Goal: Task Accomplishment & Management: Use online tool/utility

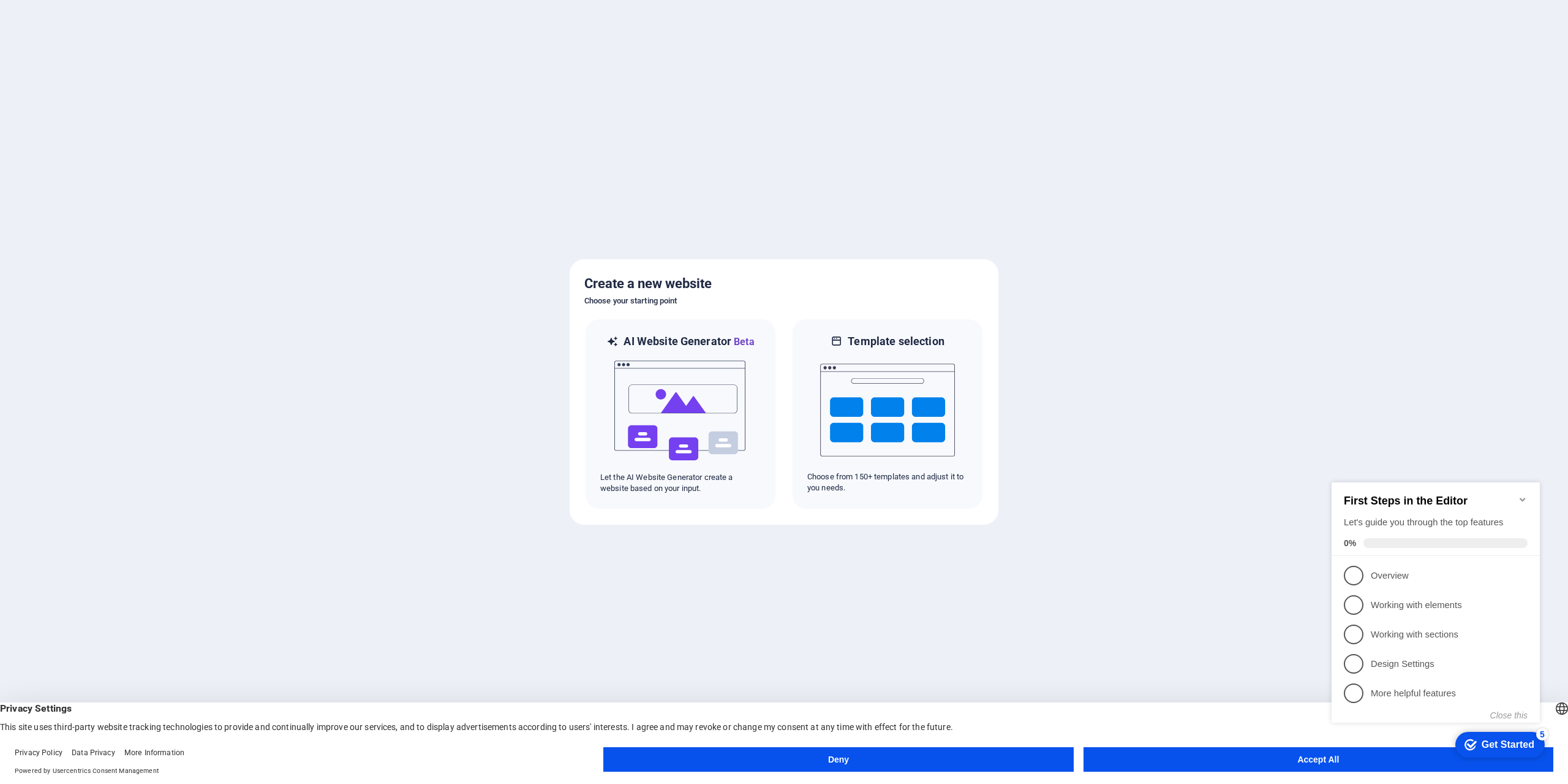
click at [1192, 761] on button "Accept All" at bounding box center [1318, 759] width 470 height 25
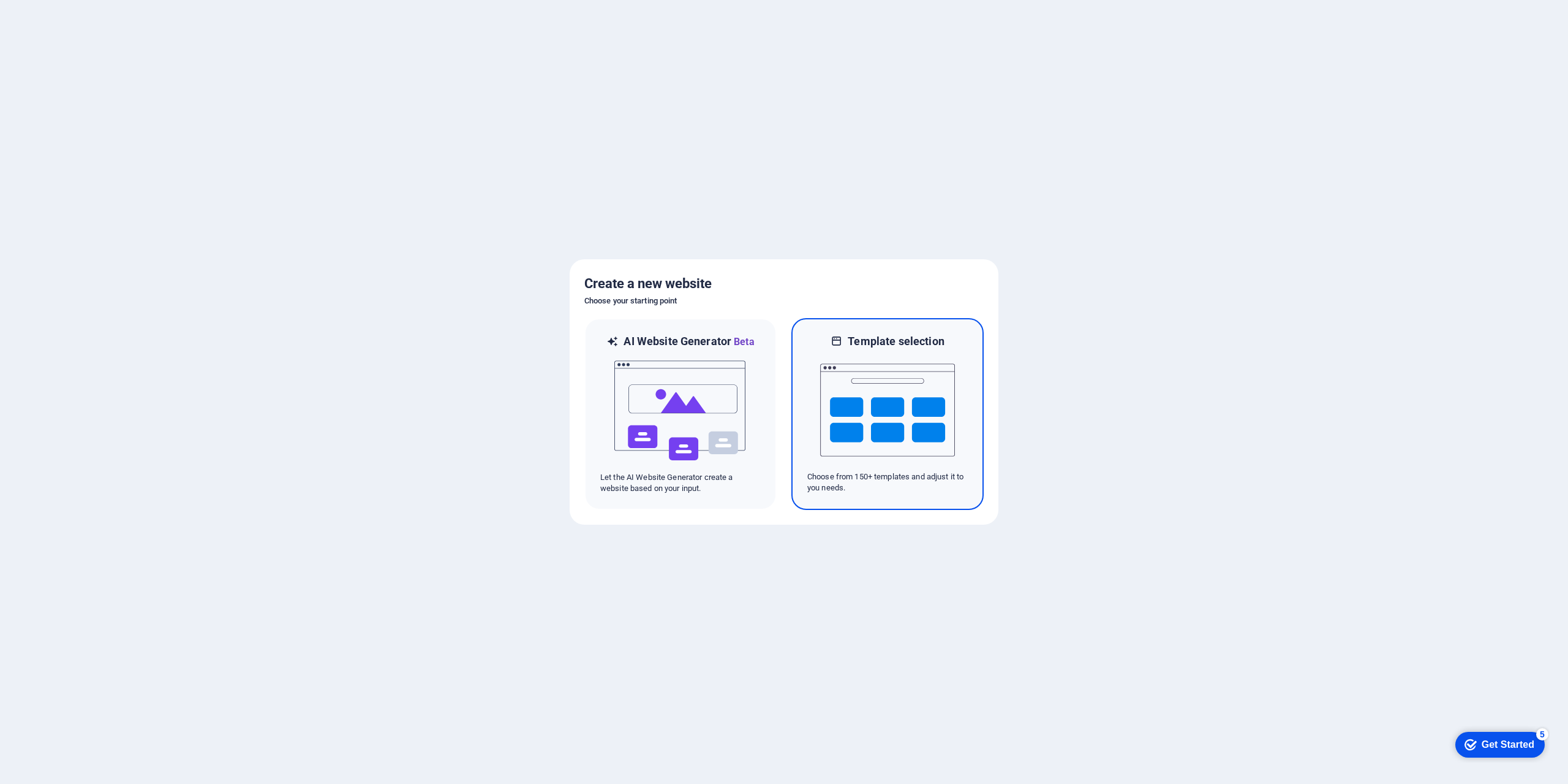
click at [896, 417] on img at bounding box center [887, 410] width 135 height 123
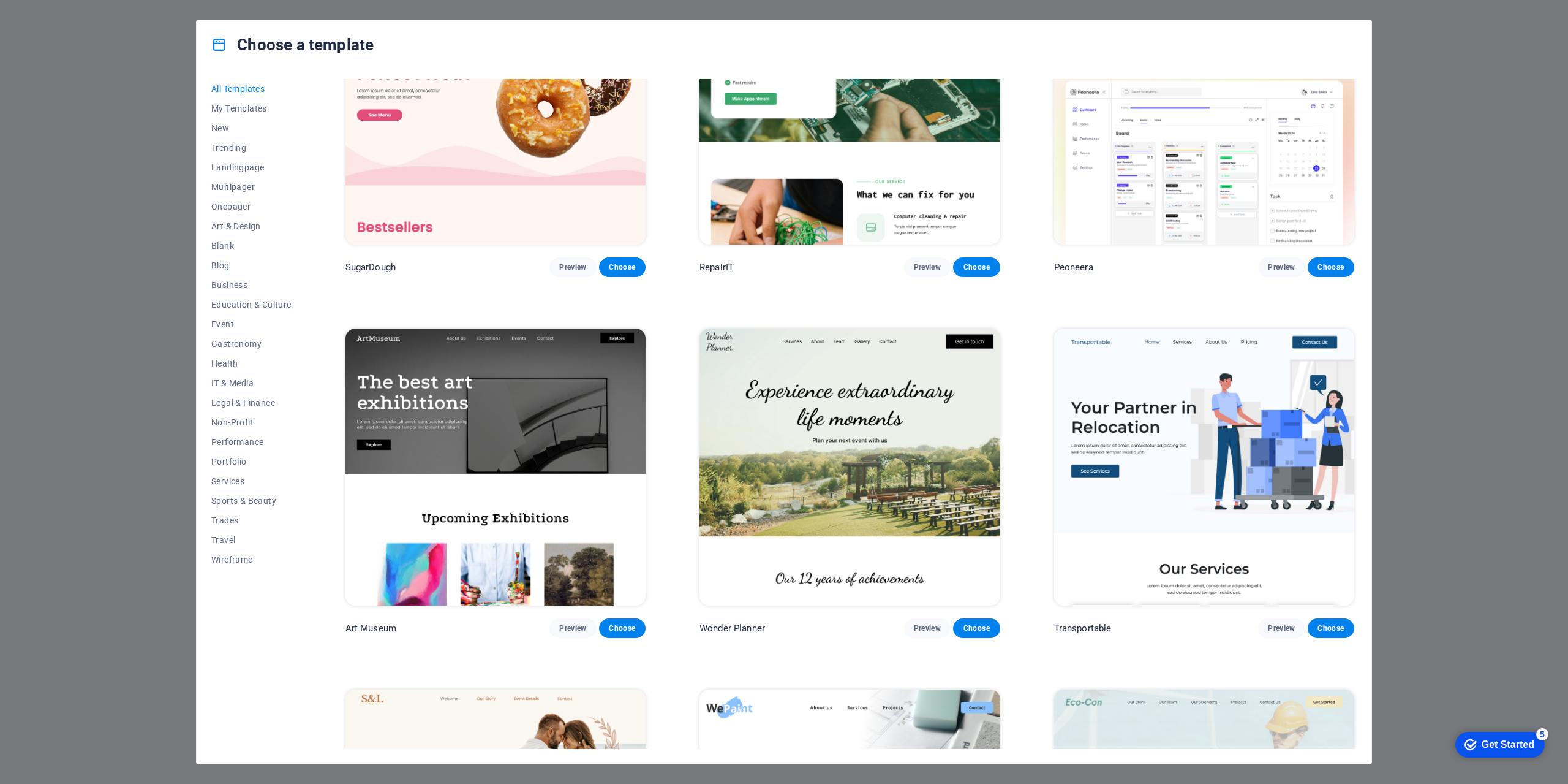
scroll to position [123, 0]
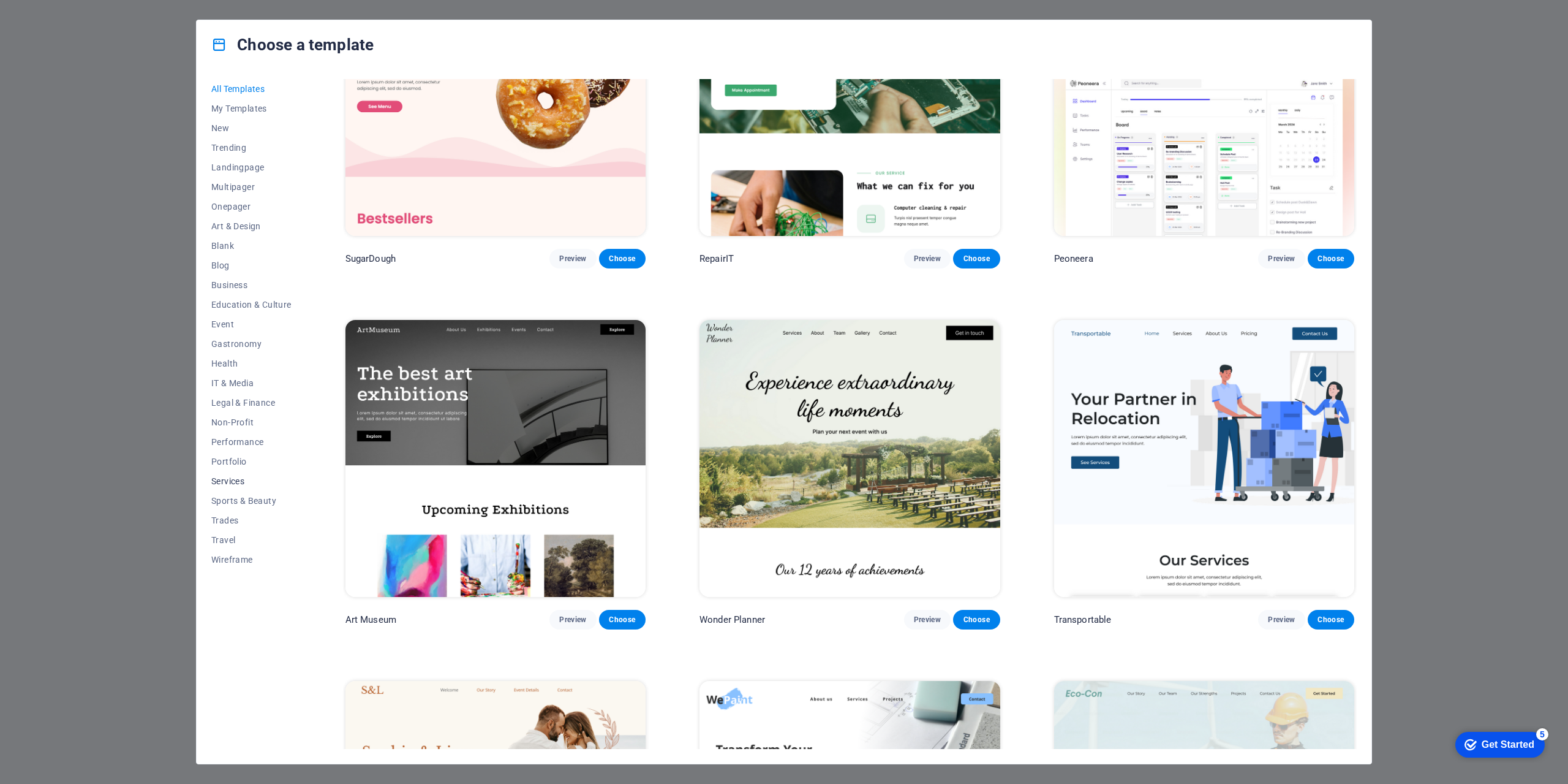
click at [229, 484] on span "Services" at bounding box center [251, 481] width 80 height 10
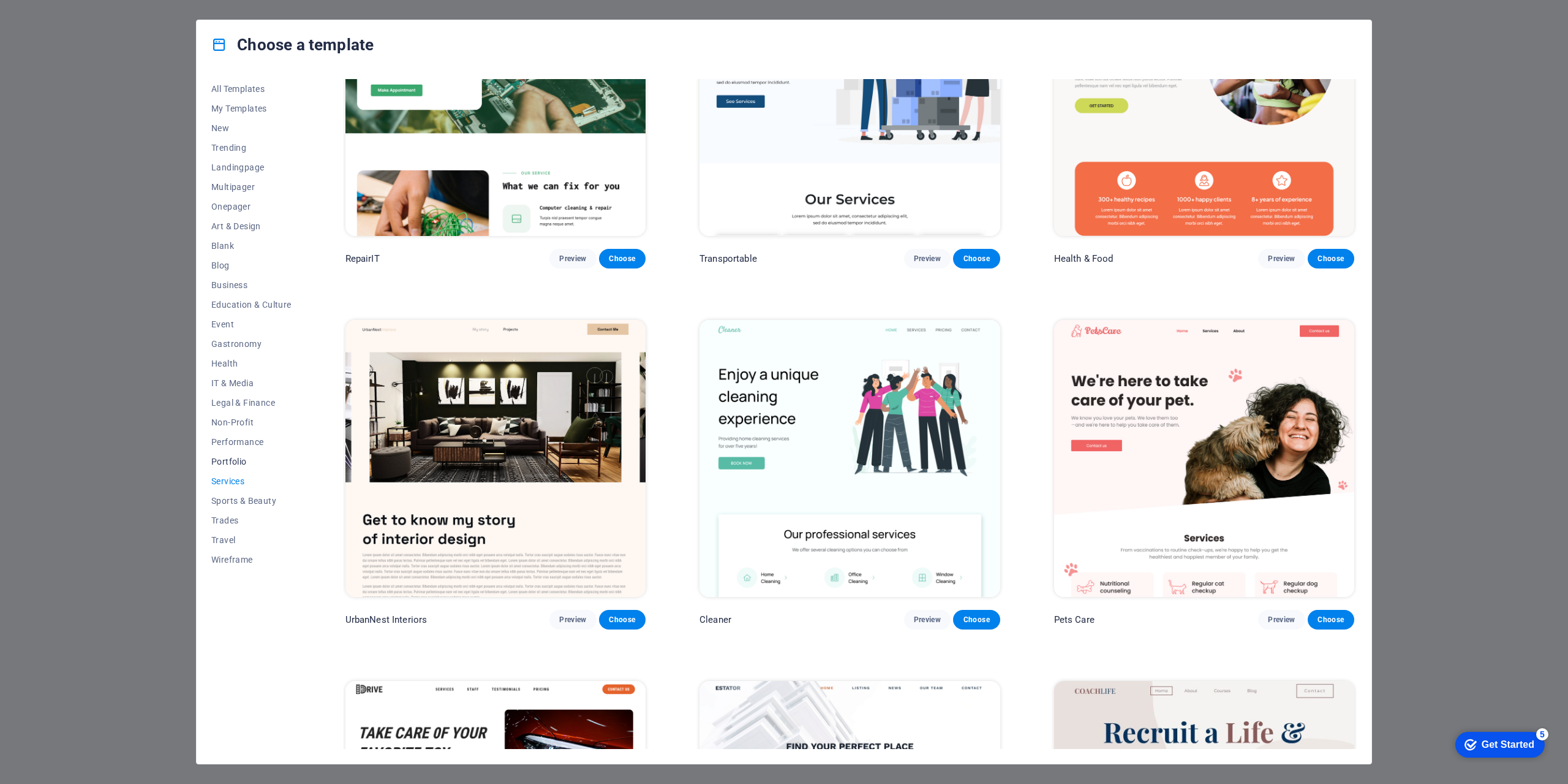
click at [230, 462] on span "Portfolio" at bounding box center [251, 461] width 80 height 10
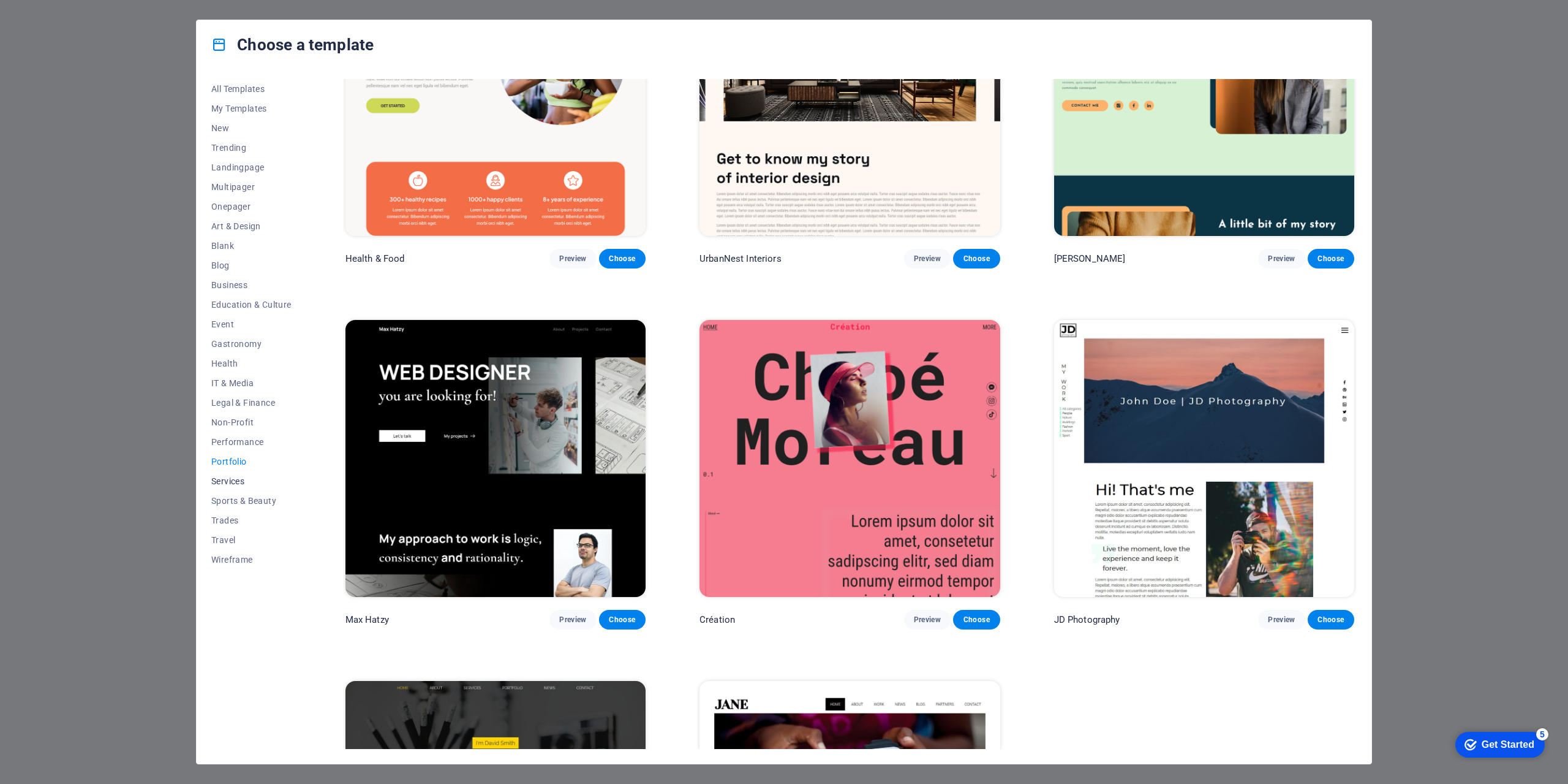
click at [232, 480] on span "Services" at bounding box center [251, 481] width 80 height 10
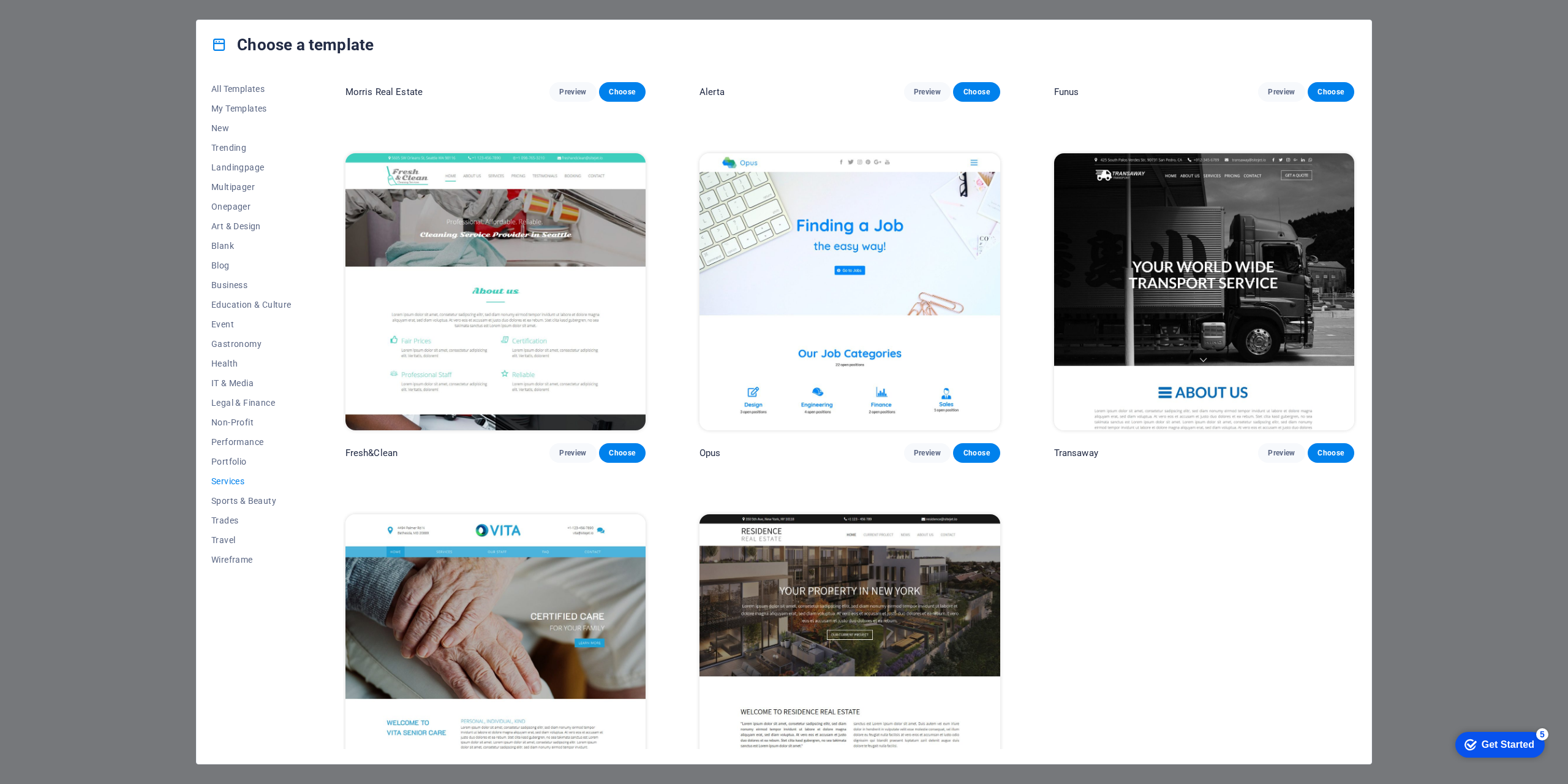
scroll to position [1782, 0]
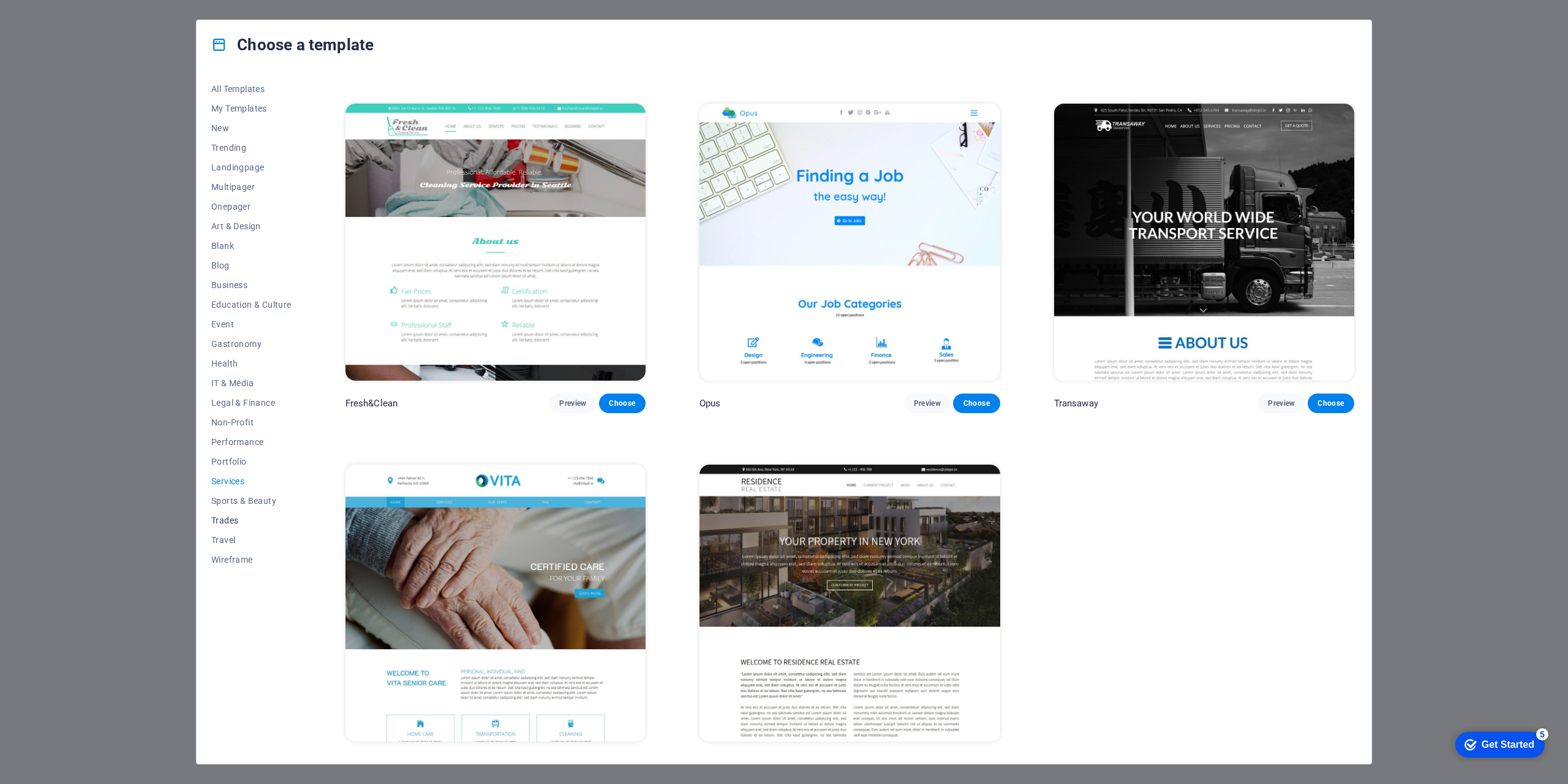
click at [234, 522] on span "Trades" at bounding box center [251, 520] width 80 height 10
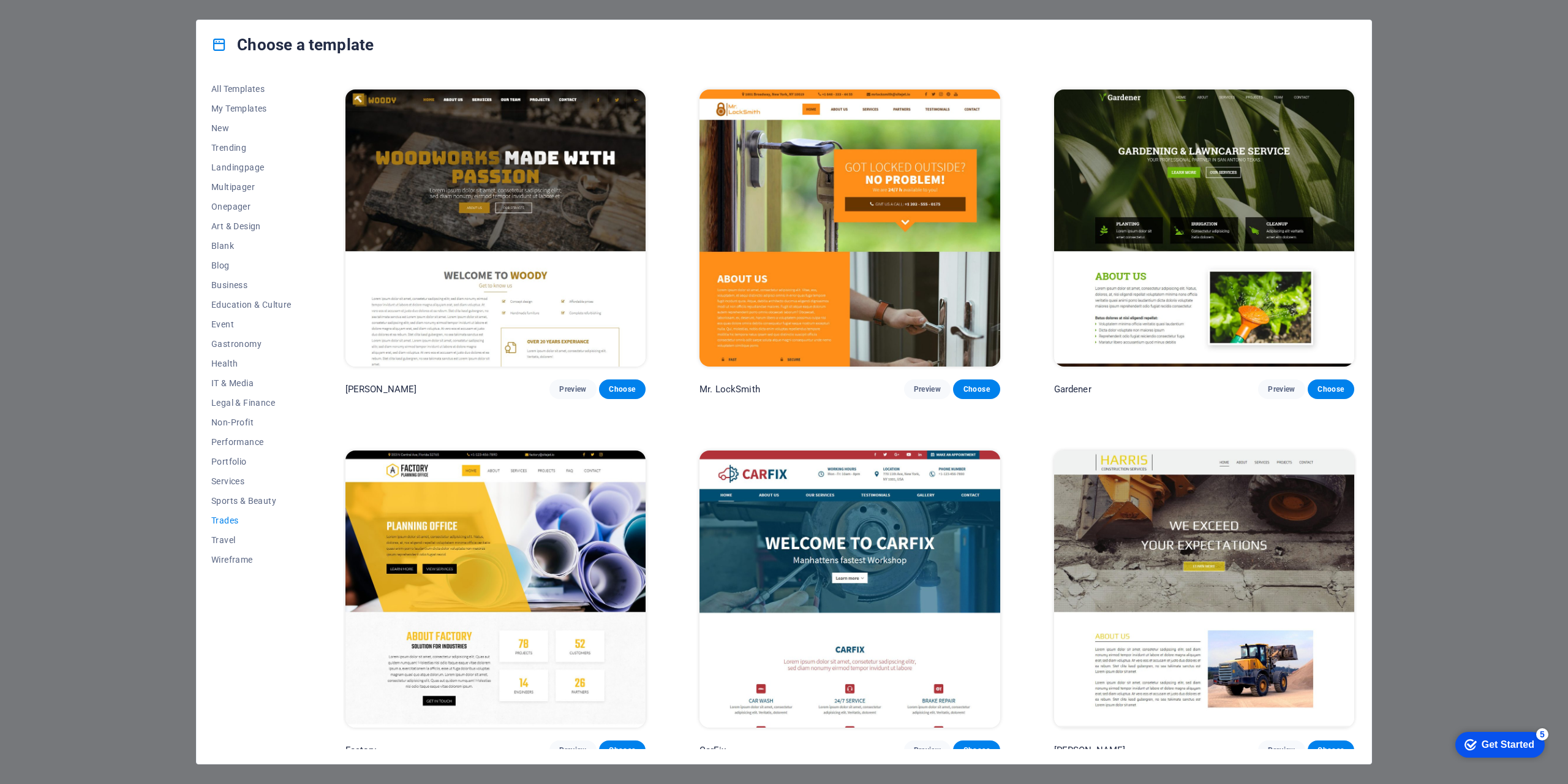
scroll to position [0, 0]
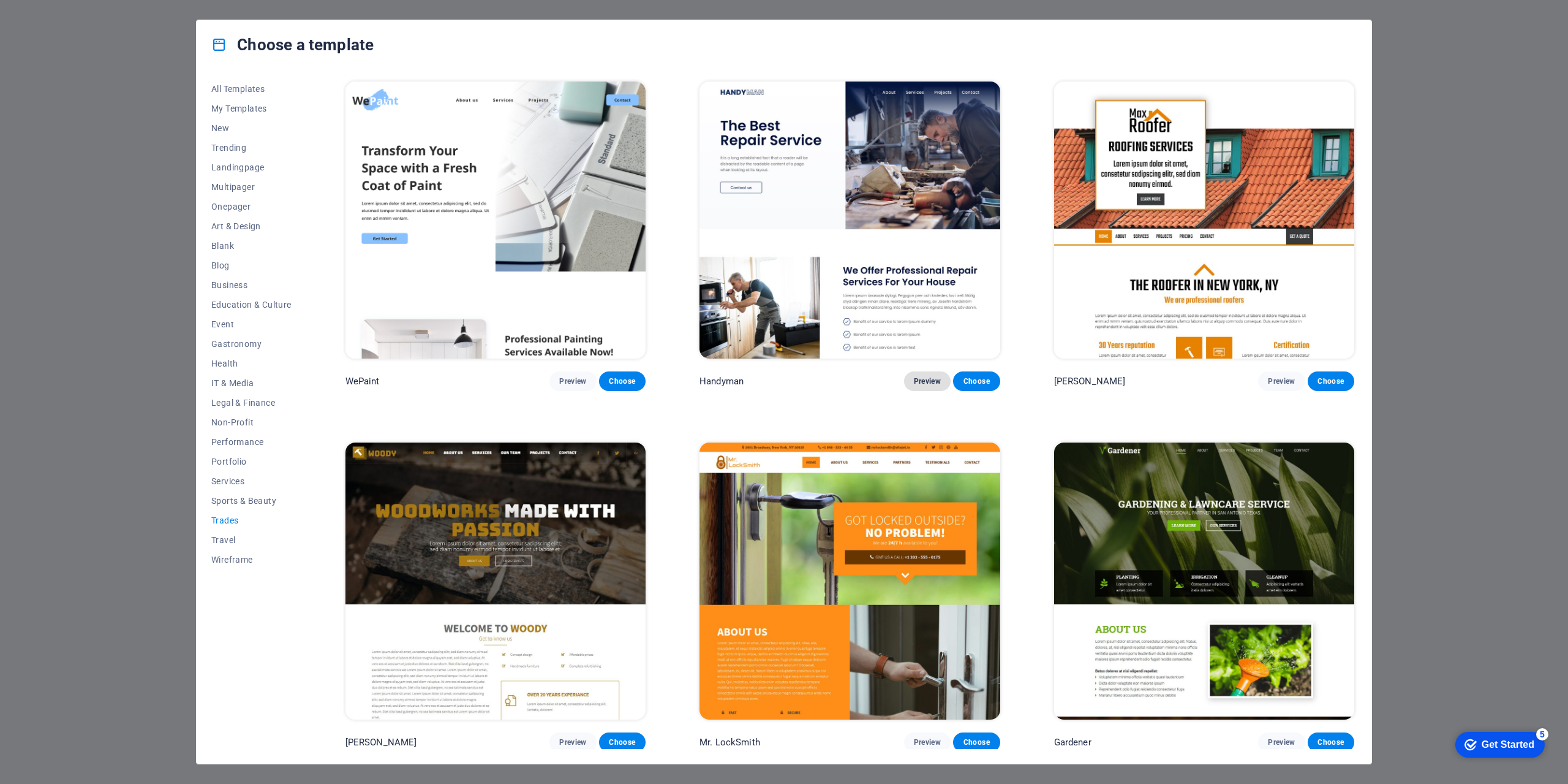
click at [920, 382] on span "Preview" at bounding box center [927, 381] width 27 height 10
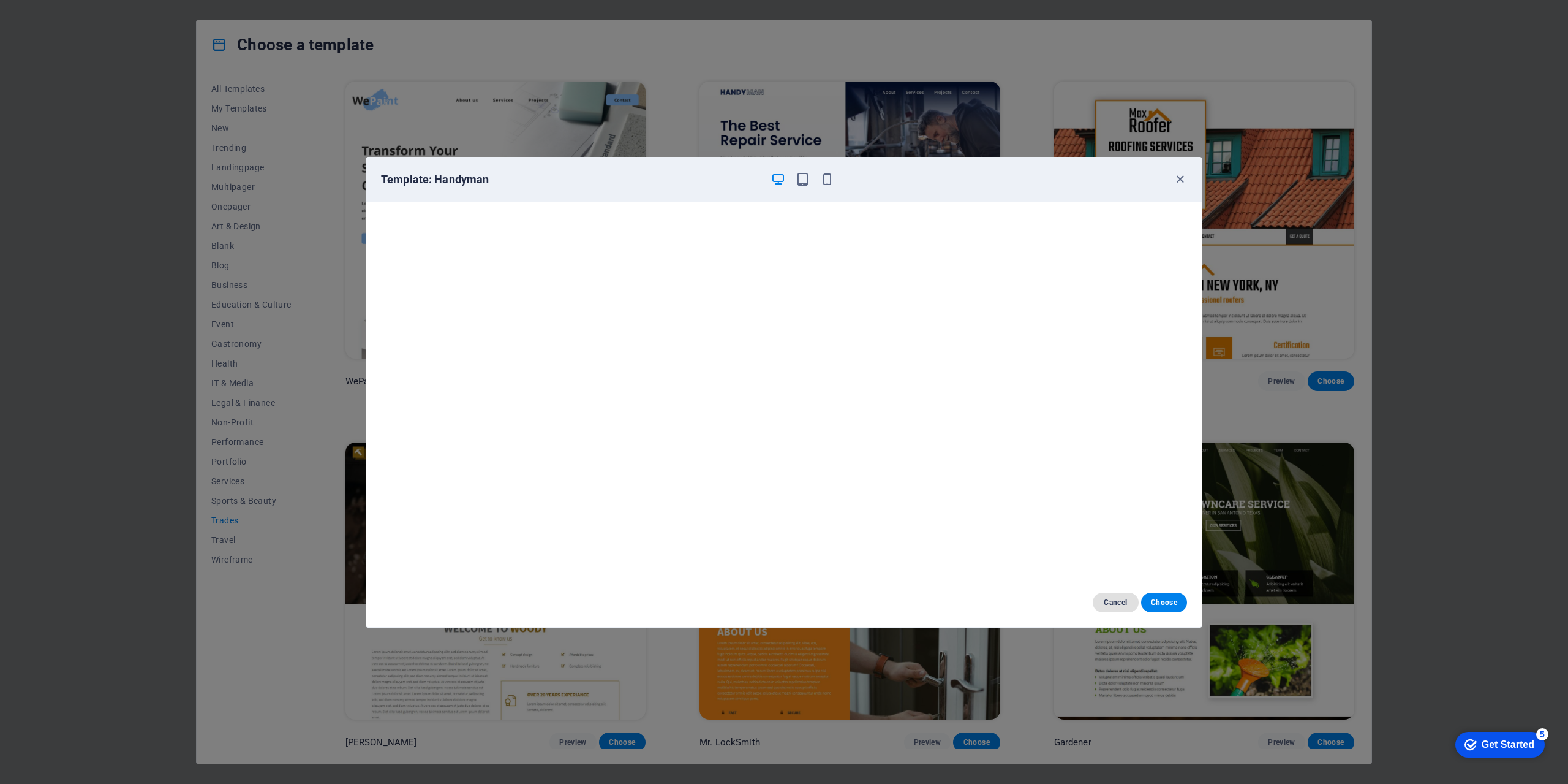
click at [1109, 606] on span "Cancel" at bounding box center [1115, 602] width 26 height 10
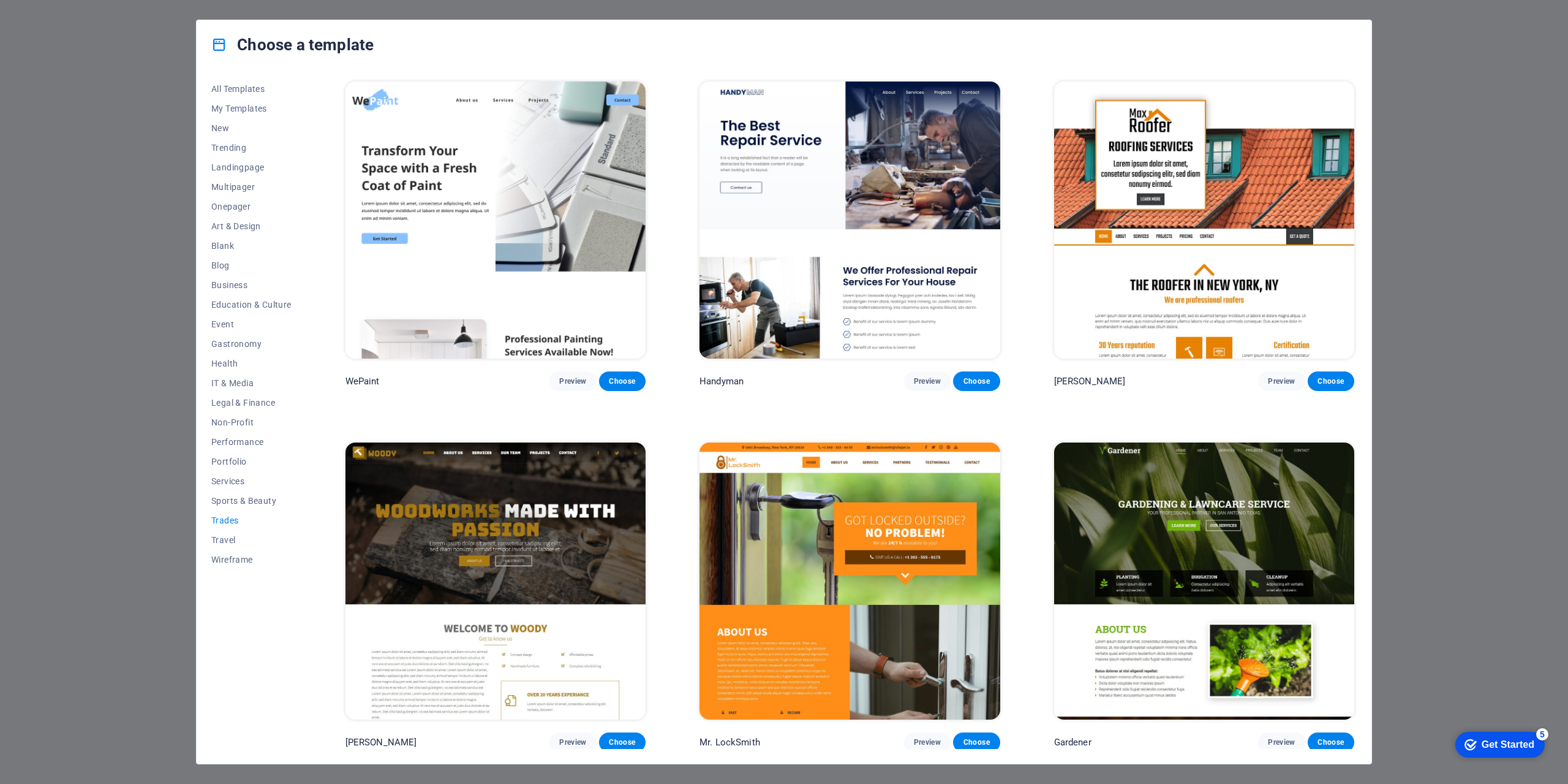
click at [487, 213] on img at bounding box center [496, 220] width 300 height 277
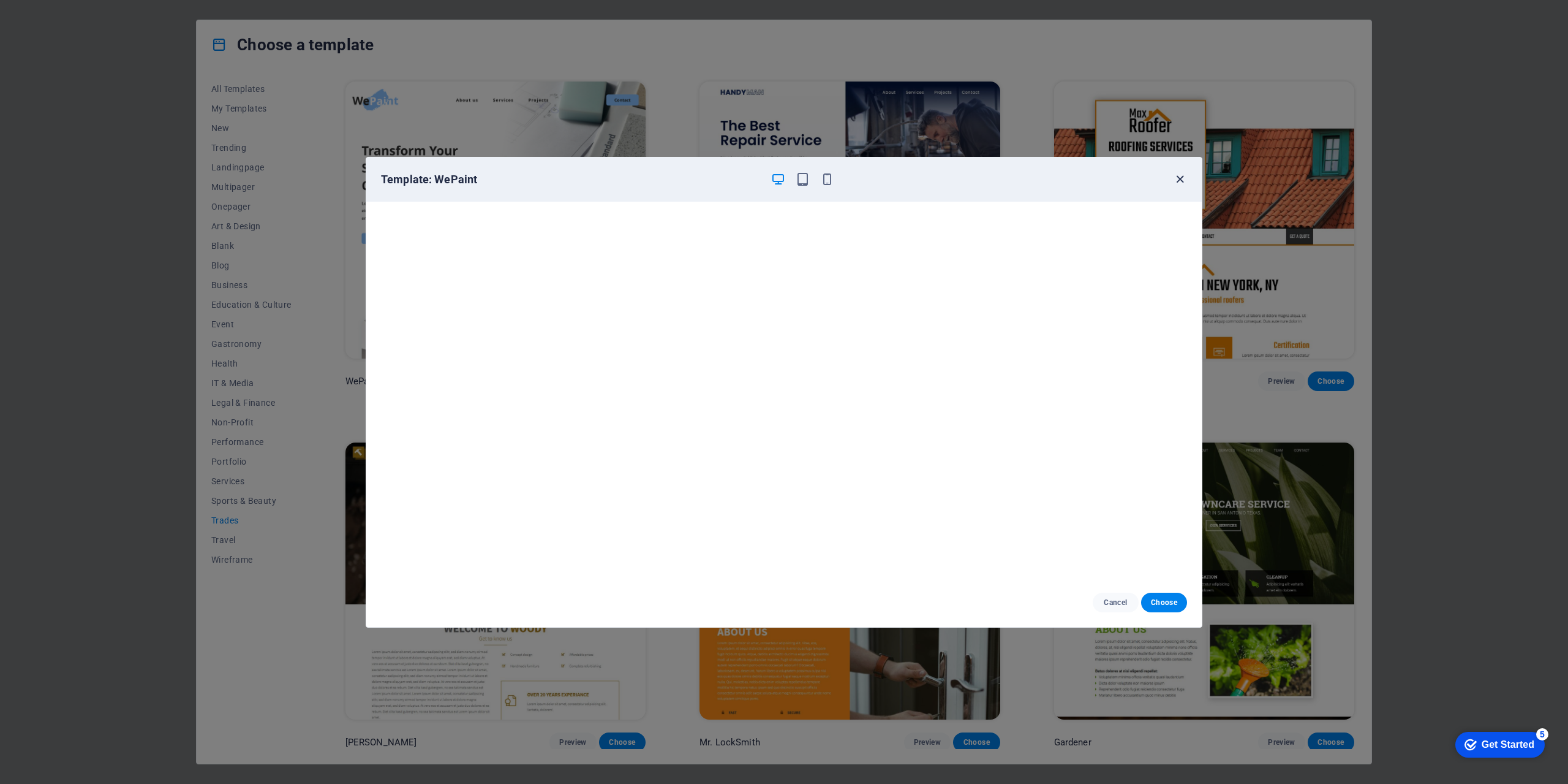
click at [1180, 178] on icon "button" at bounding box center [1179, 178] width 14 height 14
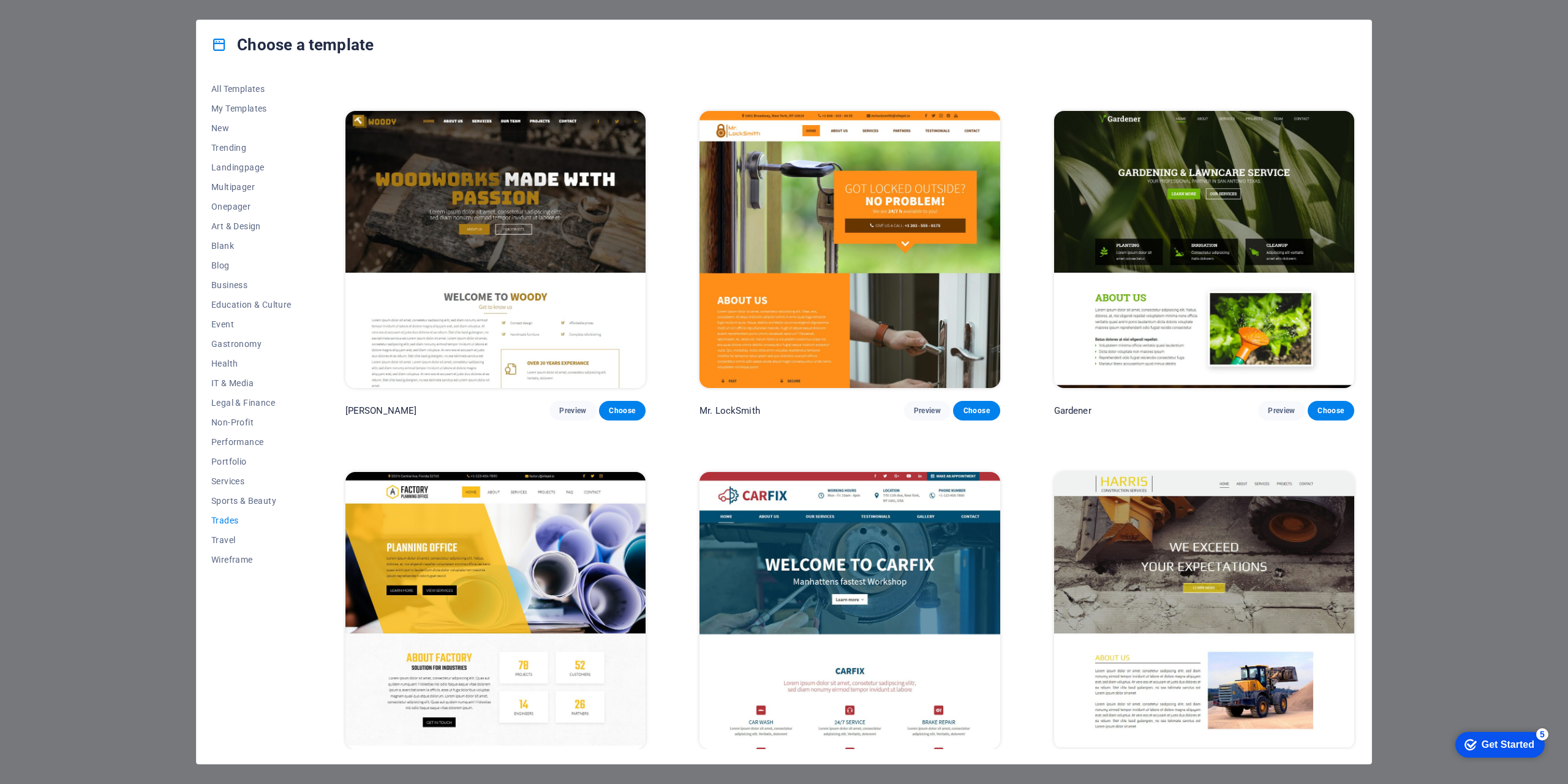
scroll to position [353, 0]
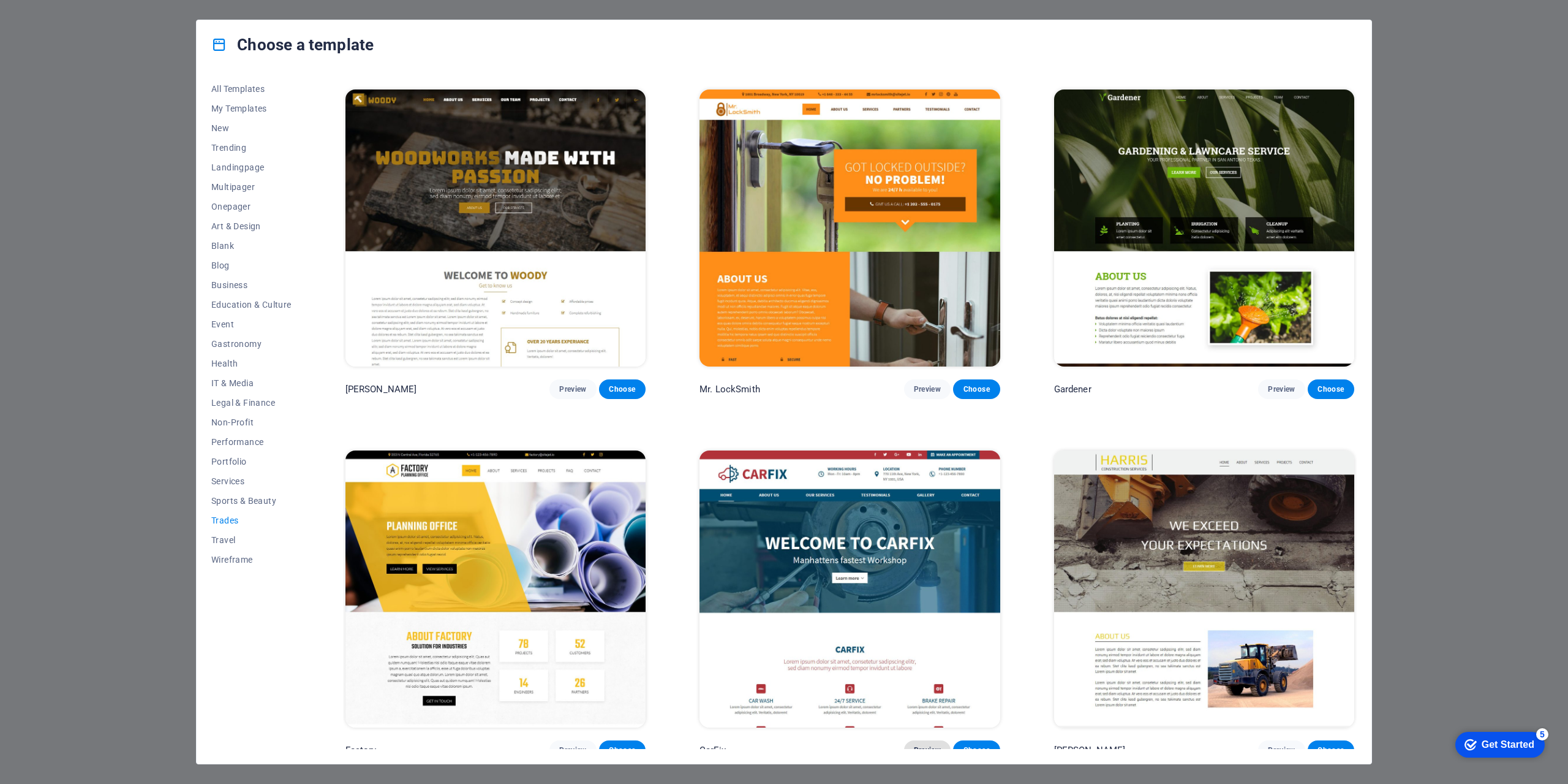
click at [936, 740] on button "Preview" at bounding box center [926, 750] width 46 height 20
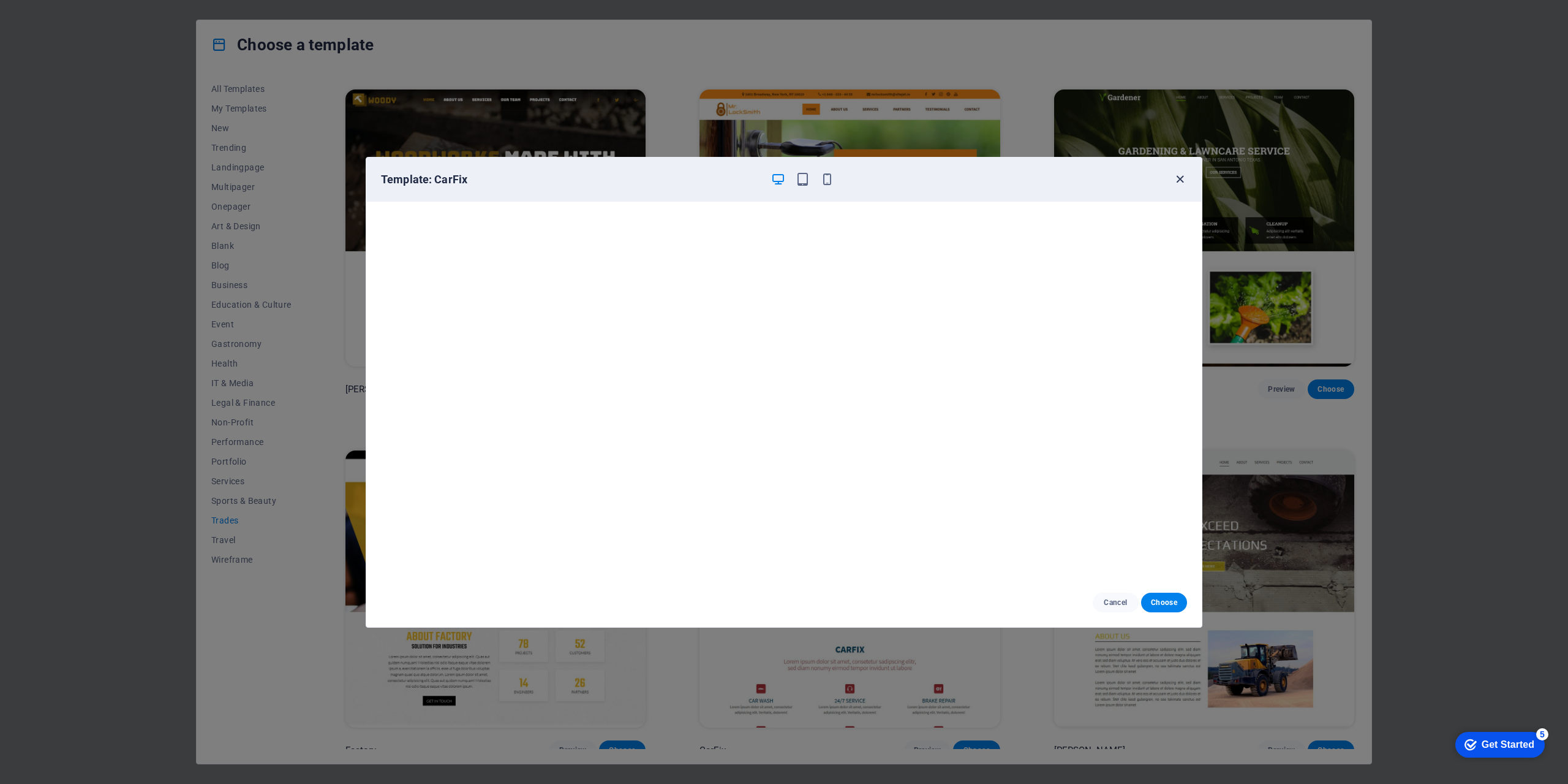
click at [1173, 172] on icon "button" at bounding box center [1179, 178] width 14 height 14
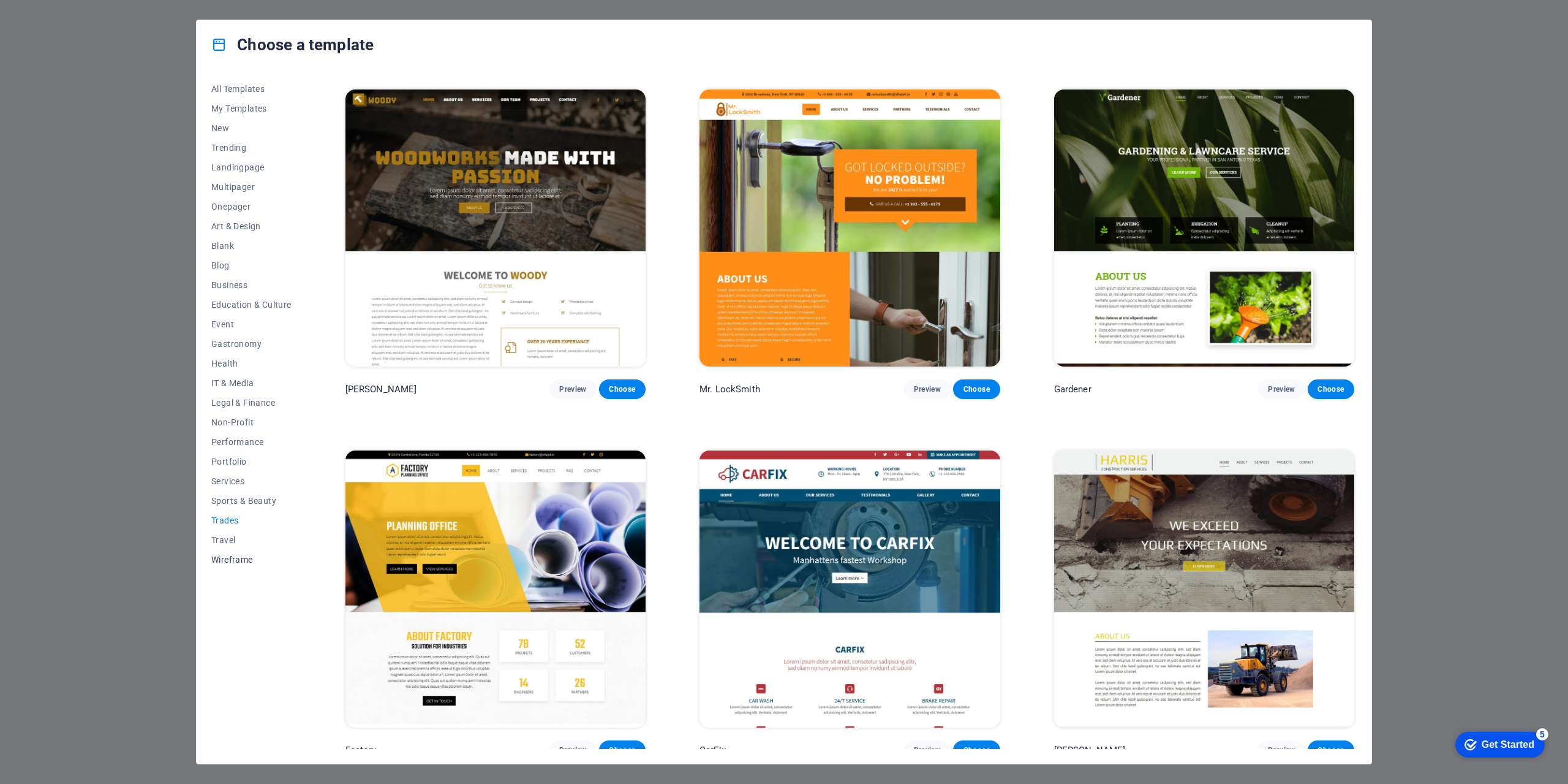
click at [228, 559] on span "Wireframe" at bounding box center [251, 559] width 80 height 10
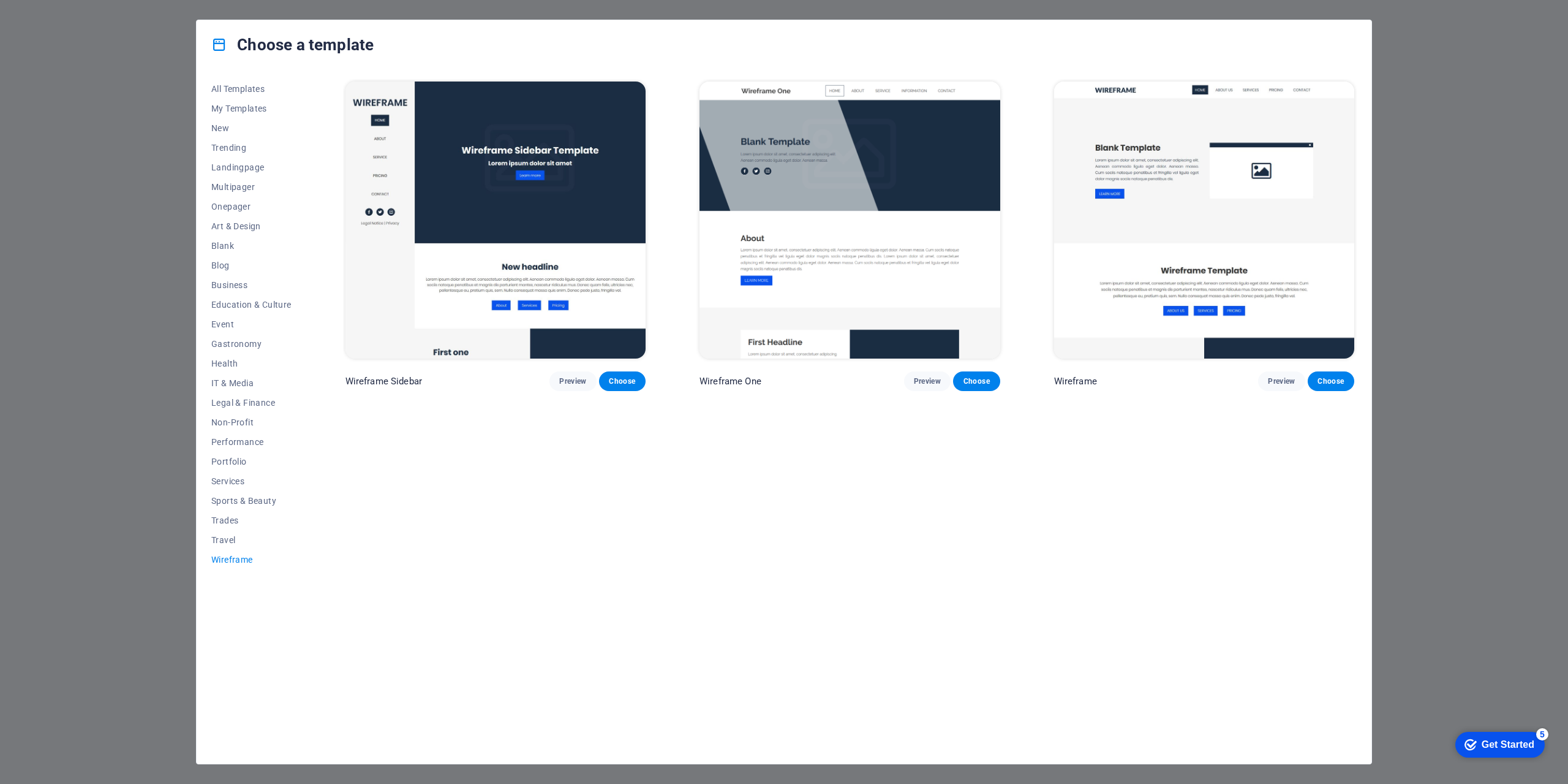
scroll to position [0, 0]
click at [227, 128] on span "New" at bounding box center [251, 127] width 80 height 10
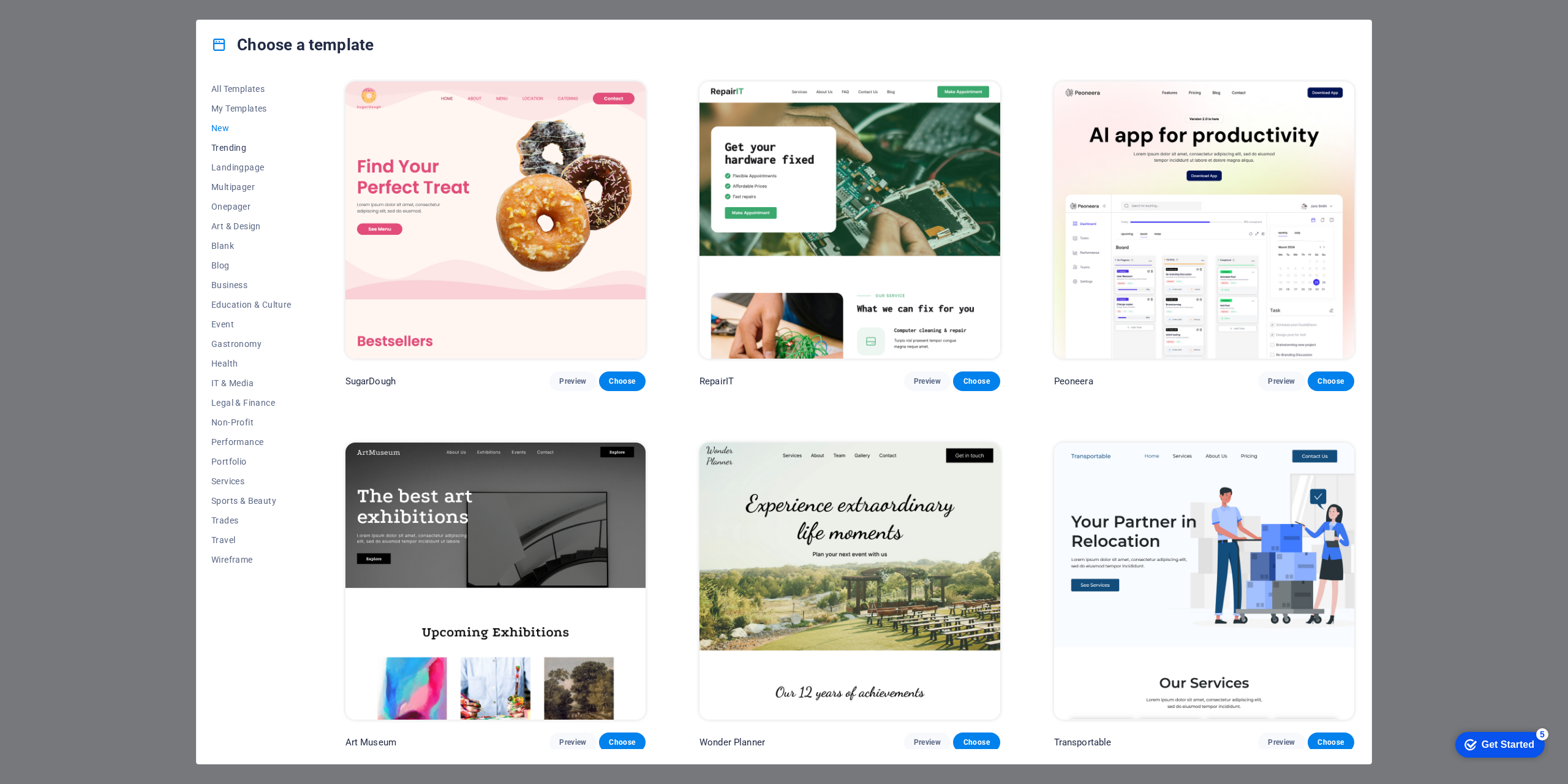
click at [233, 148] on span "Trending" at bounding box center [251, 148] width 80 height 10
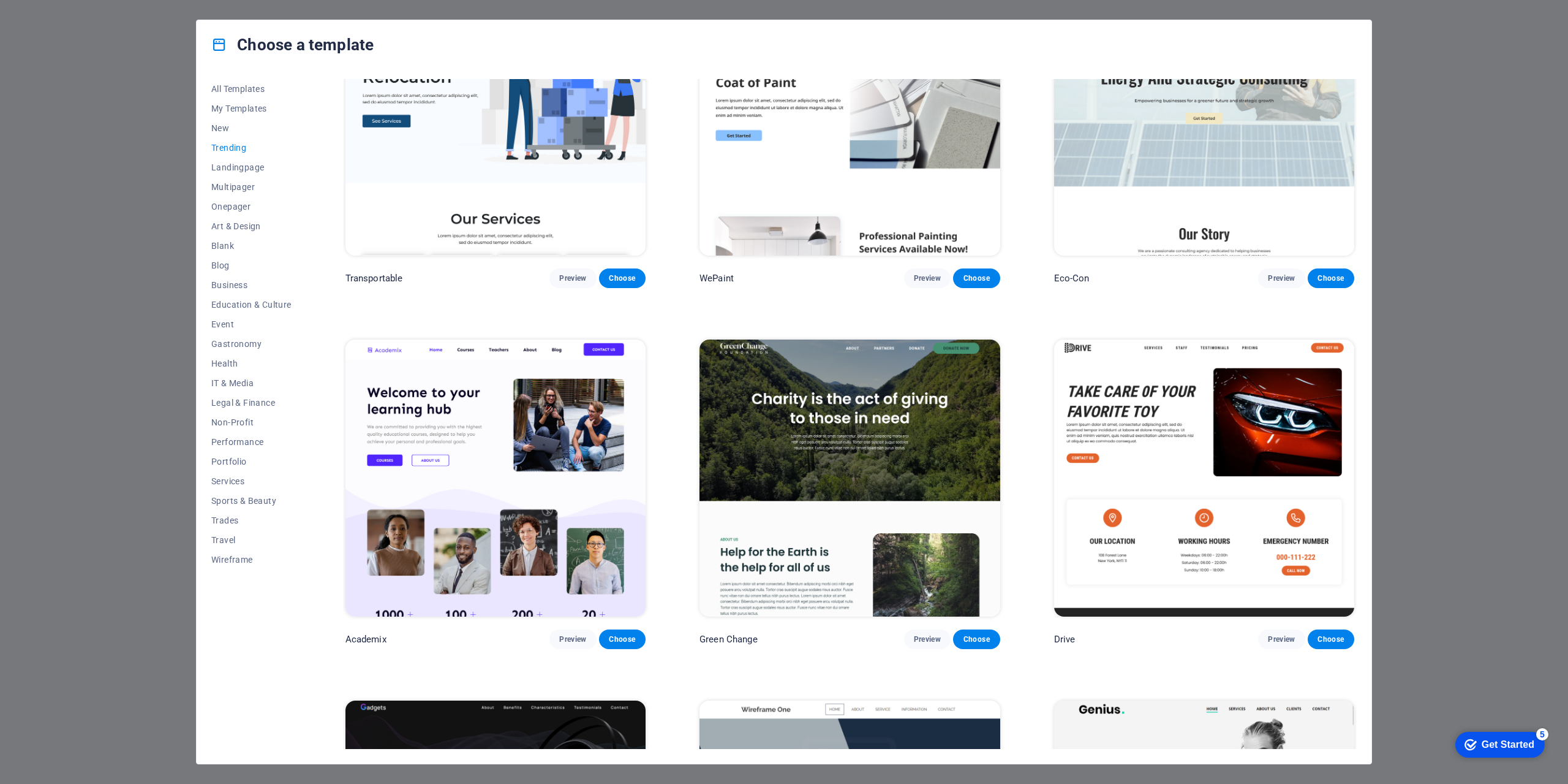
scroll to position [490, 0]
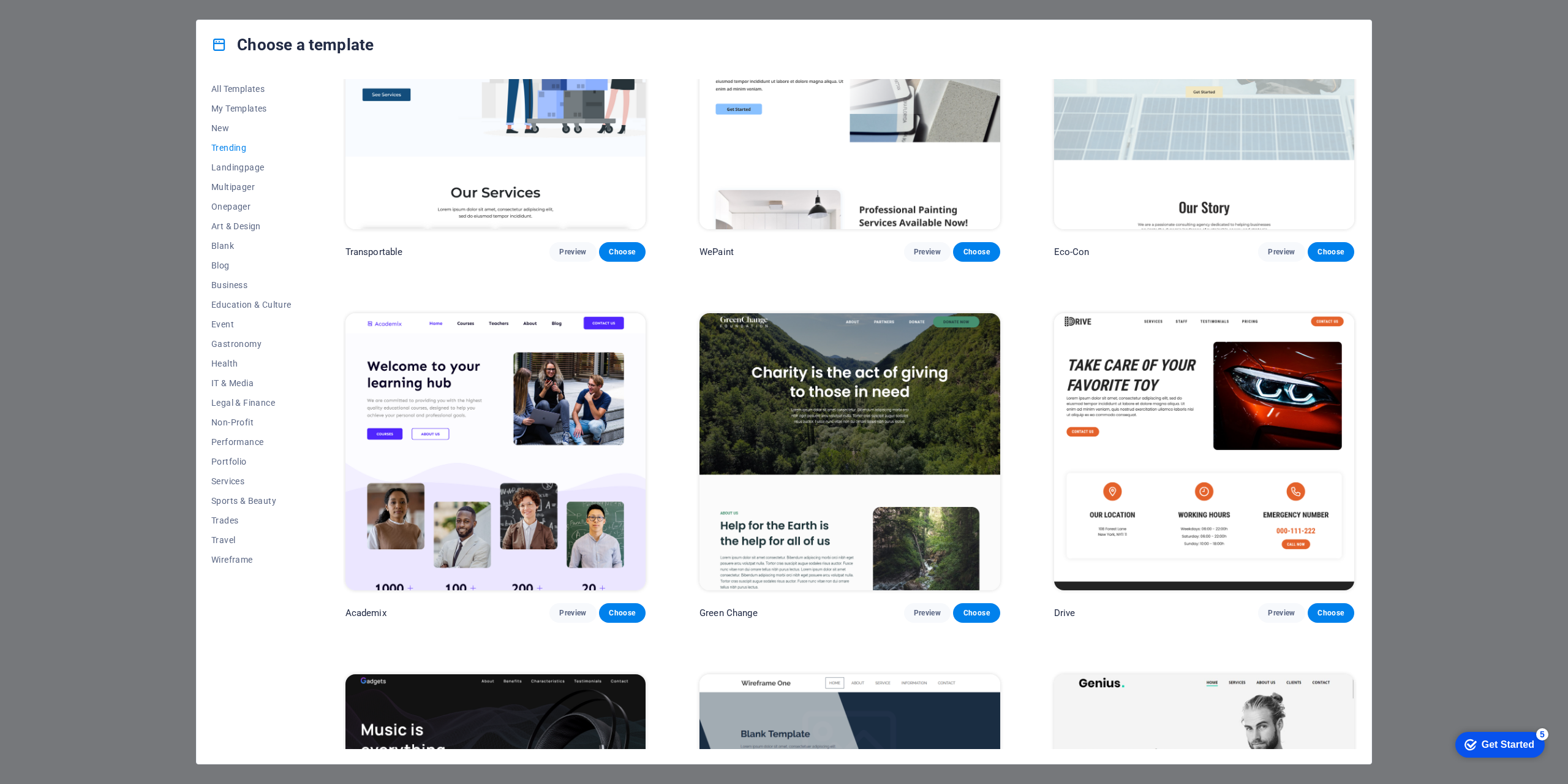
click at [1177, 407] on img at bounding box center [1204, 452] width 300 height 277
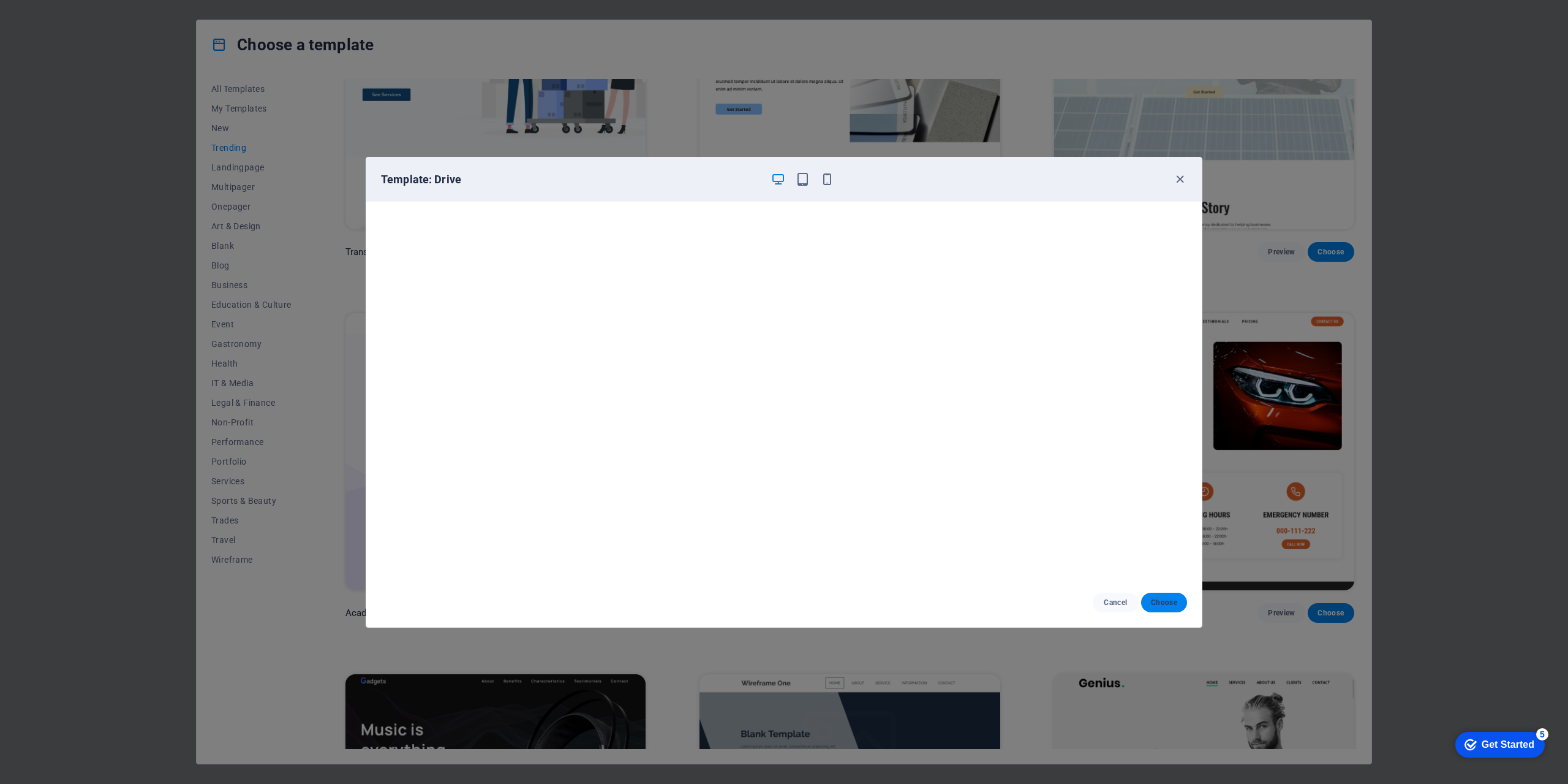
click at [1158, 603] on span "Choose" at bounding box center [1163, 602] width 26 height 10
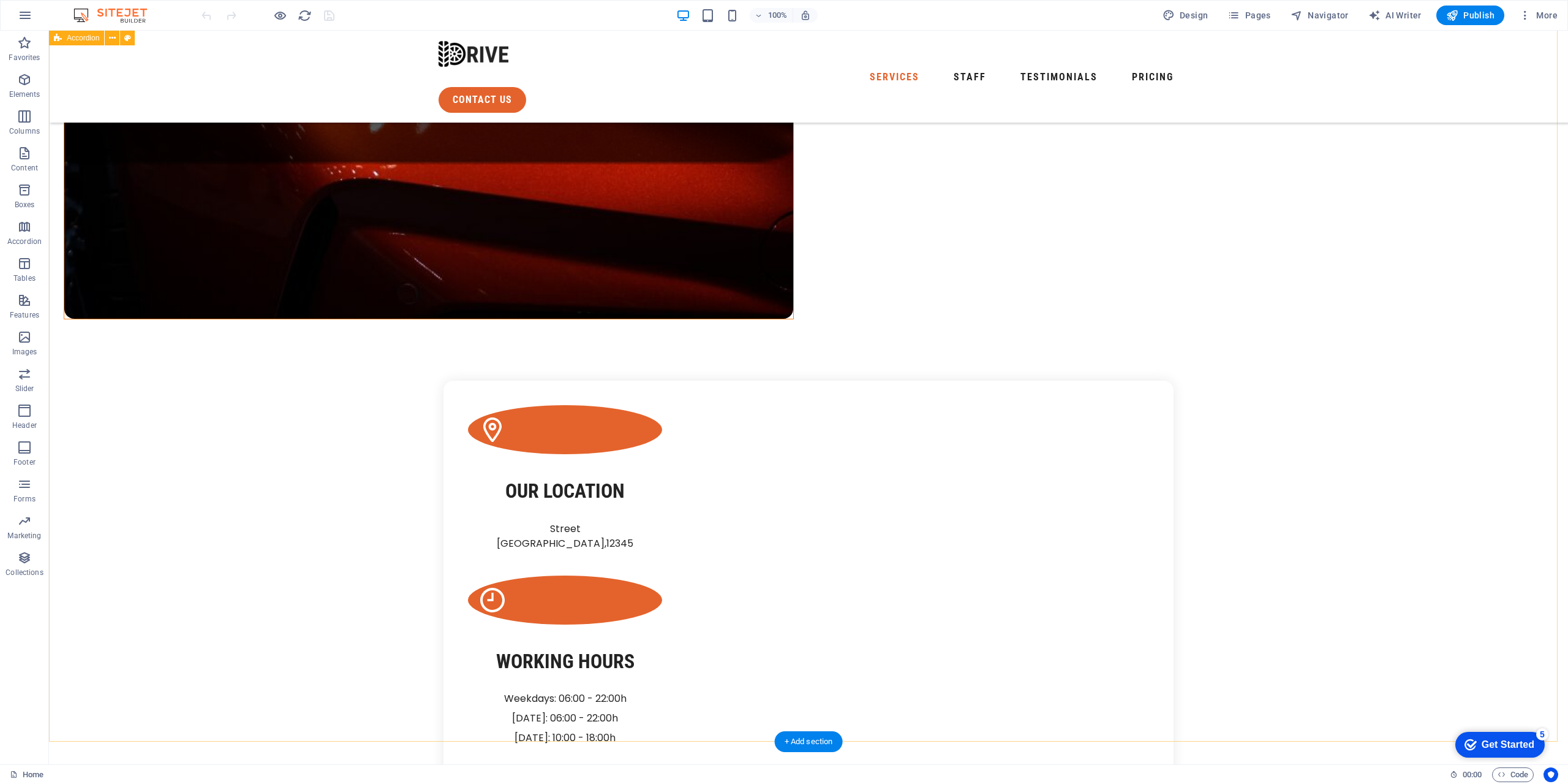
scroll to position [829, 0]
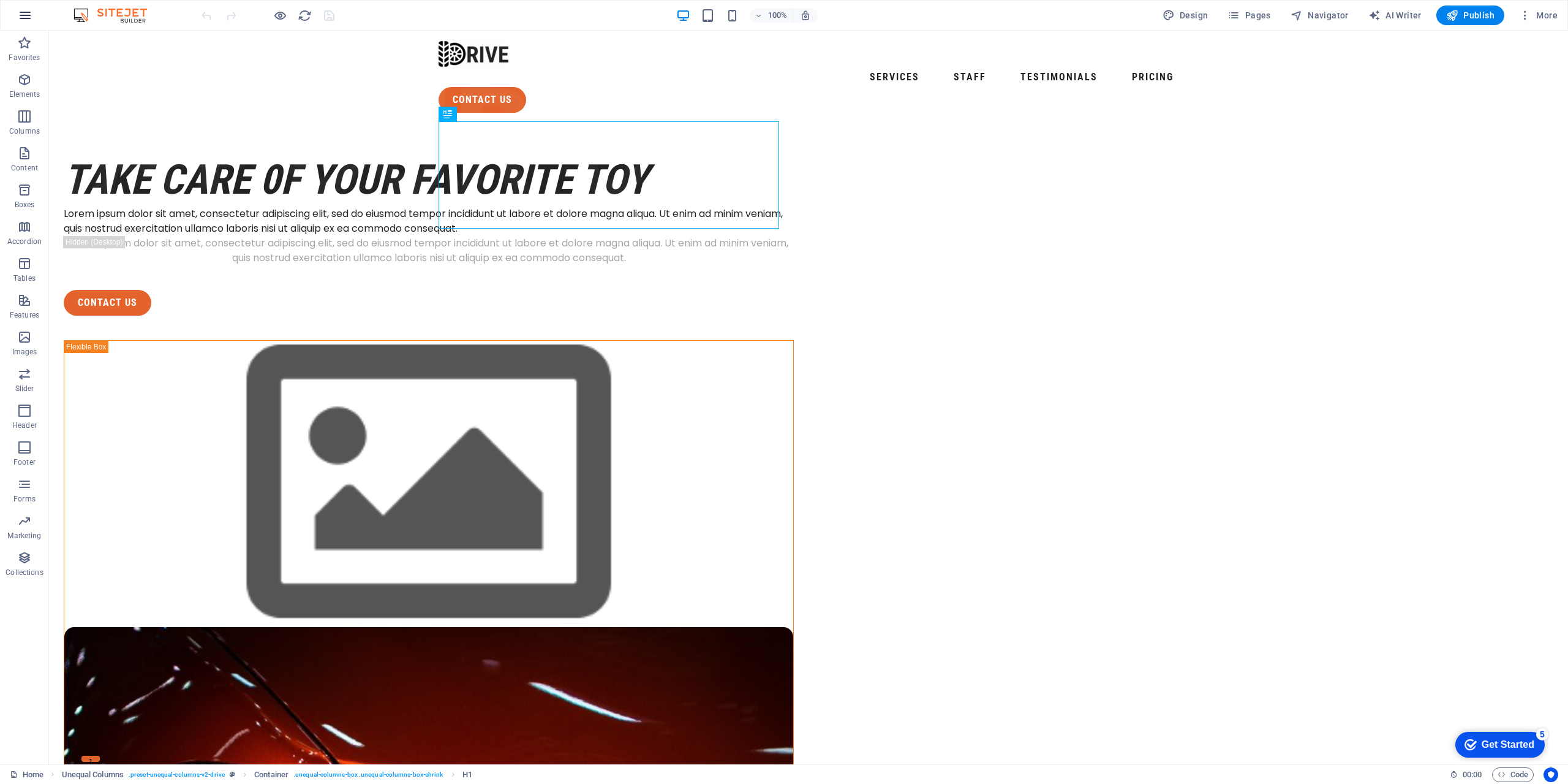
click at [27, 22] on icon "button" at bounding box center [25, 15] width 15 height 15
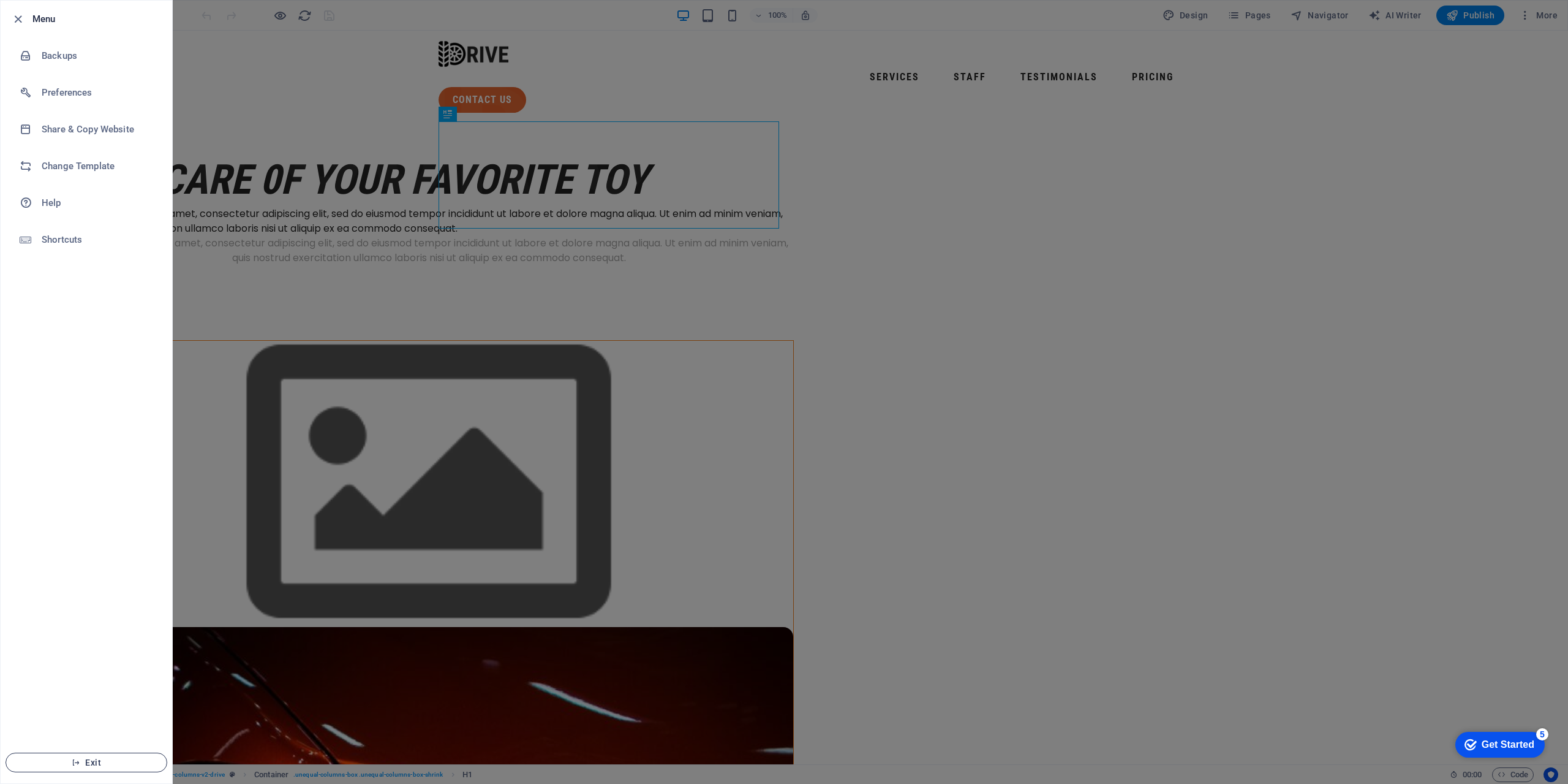
click at [93, 768] on button "Exit" at bounding box center [86, 762] width 162 height 20
